Goal: Find contact information: Find contact information

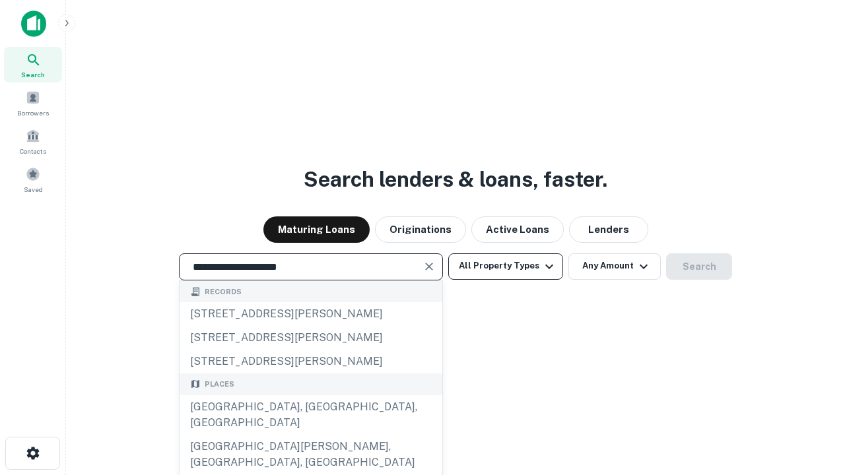
type input "**********"
click at [506, 266] on button "All Property Types" at bounding box center [505, 266] width 115 height 26
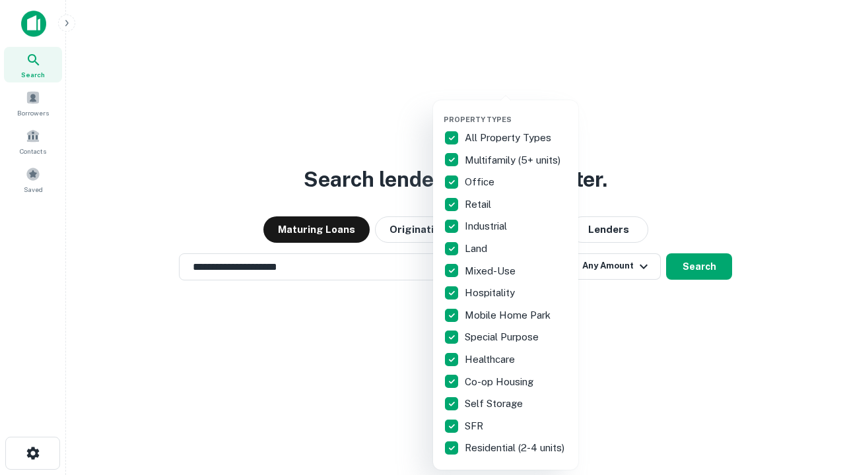
click at [516, 111] on button "button" at bounding box center [516, 111] width 145 height 1
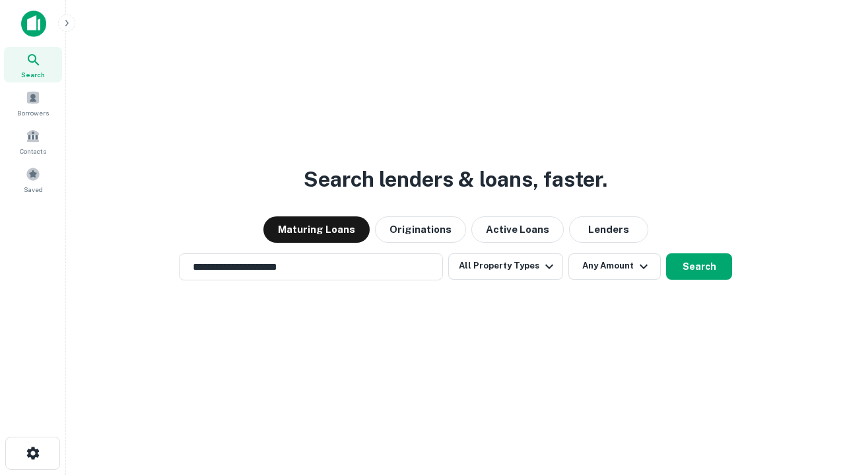
scroll to position [20, 0]
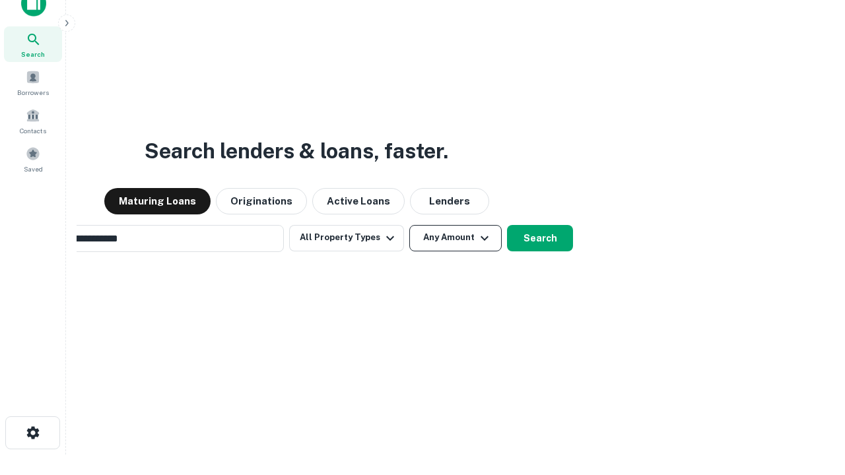
click at [409, 225] on button "Any Amount" at bounding box center [455, 238] width 92 height 26
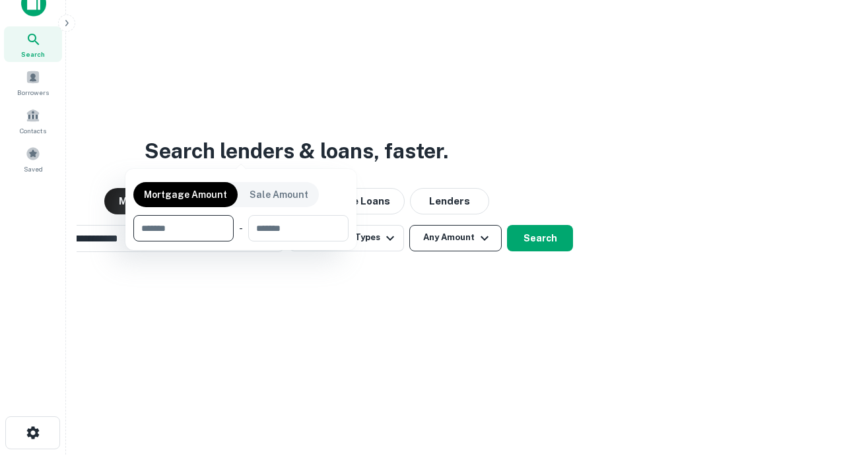
scroll to position [95, 374]
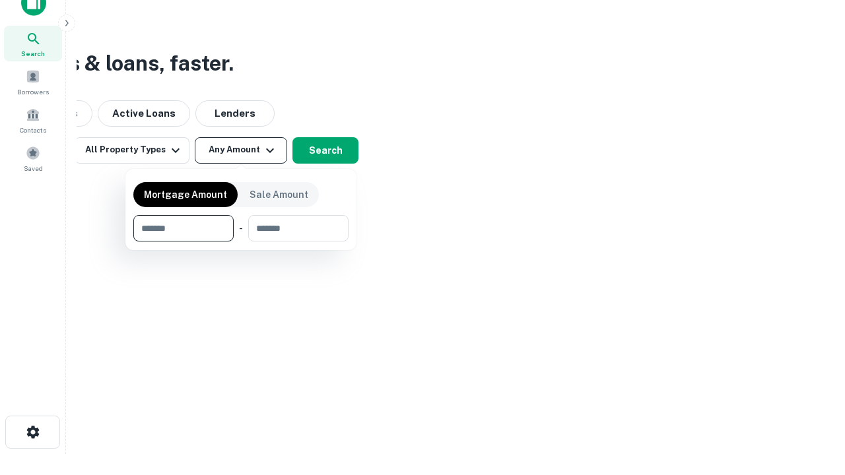
type input "*******"
click at [241, 242] on button "button" at bounding box center [240, 242] width 215 height 1
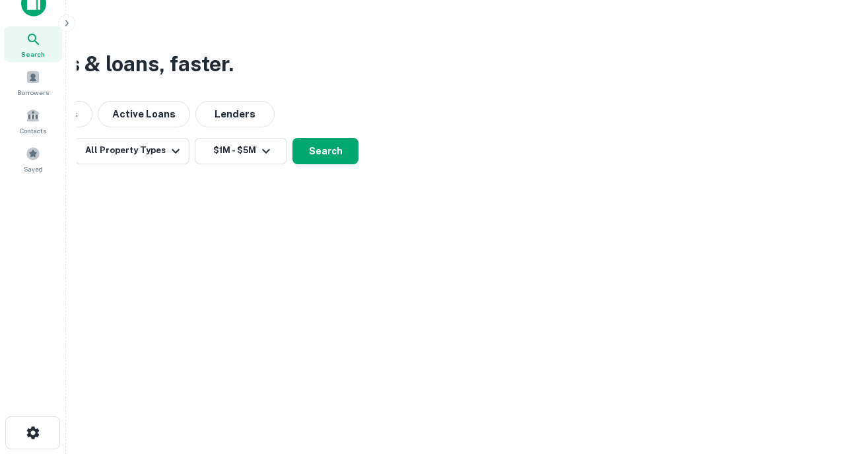
scroll to position [8, 244]
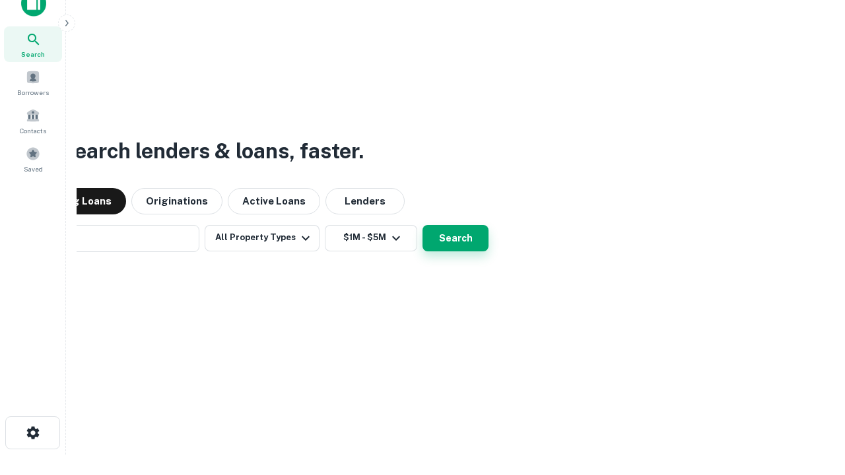
click at [422, 225] on button "Search" at bounding box center [455, 238] width 66 height 26
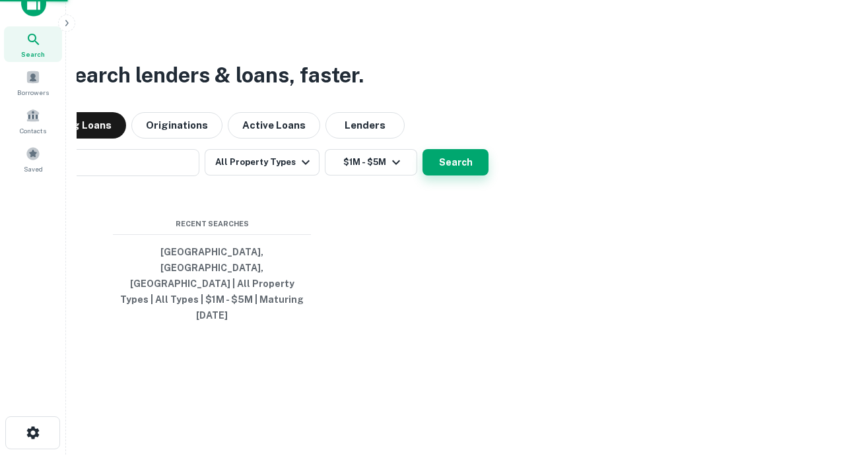
scroll to position [35, 374]
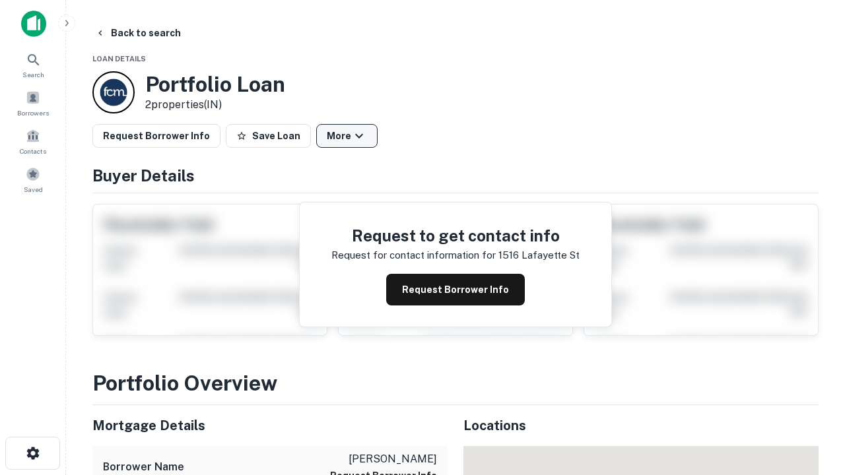
click at [347, 136] on button "More" at bounding box center [346, 136] width 61 height 24
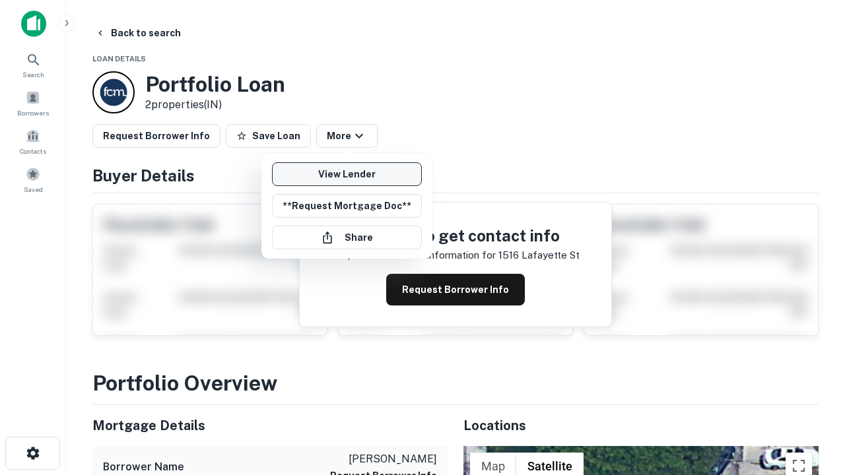
click at [347, 174] on link "View Lender" at bounding box center [347, 174] width 150 height 24
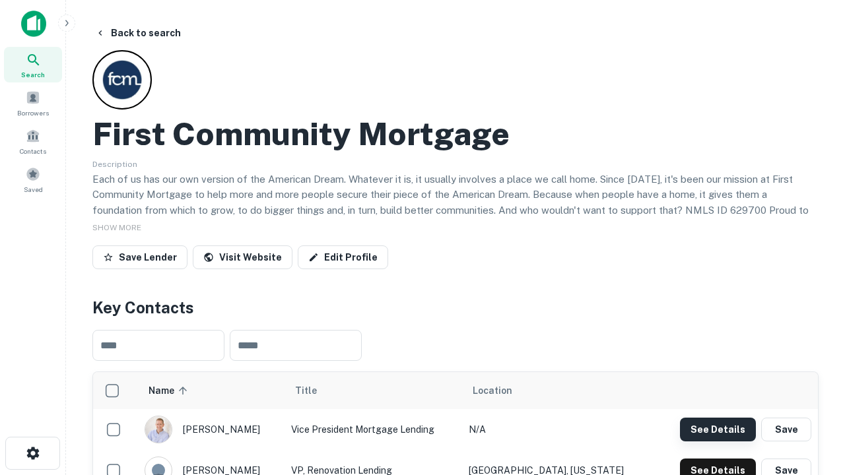
click at [717, 429] on button "See Details" at bounding box center [718, 430] width 76 height 24
click at [32, 453] on icon "button" at bounding box center [33, 454] width 16 height 16
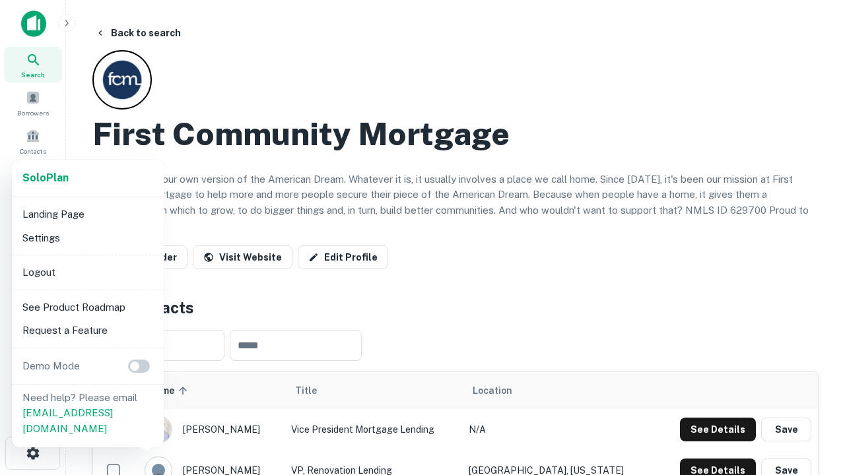
click at [87, 272] on li "Logout" at bounding box center [87, 273] width 141 height 24
